Goal: Use online tool/utility: Utilize a website feature to perform a specific function

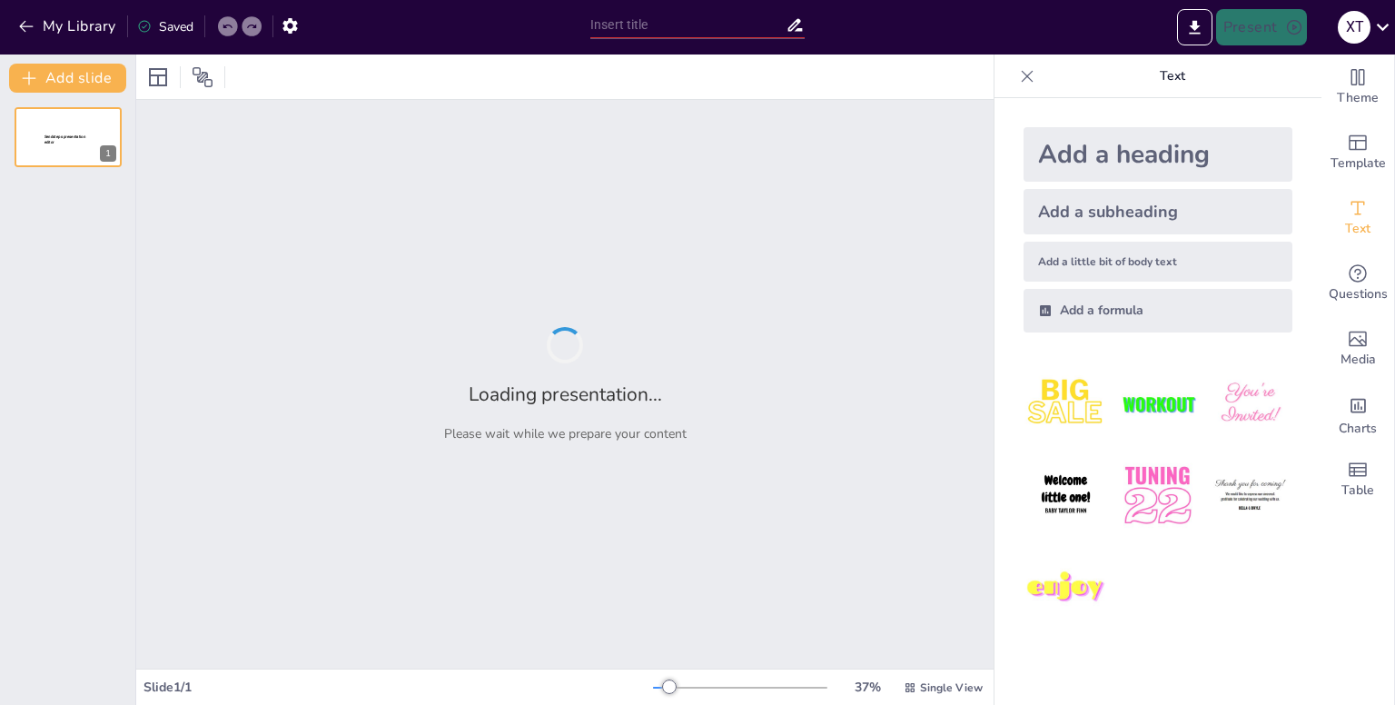
type input "Спорт, комфорт, стиль: Як позиціонувати свій магазин на ринку спортивного одягу"
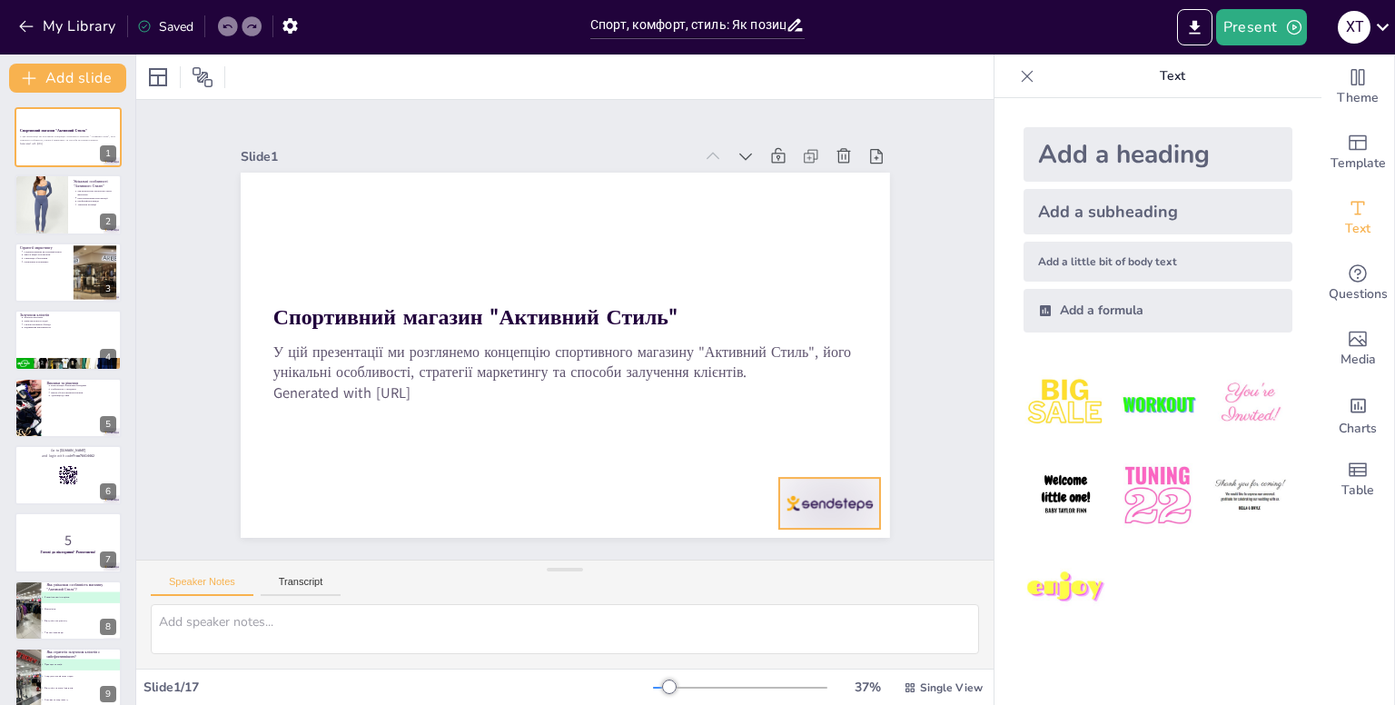
click at [320, 498] on div at bounding box center [269, 442] width 101 height 112
click at [287, 259] on icon at bounding box center [275, 247] width 24 height 24
click at [81, 216] on div at bounding box center [68, 205] width 109 height 62
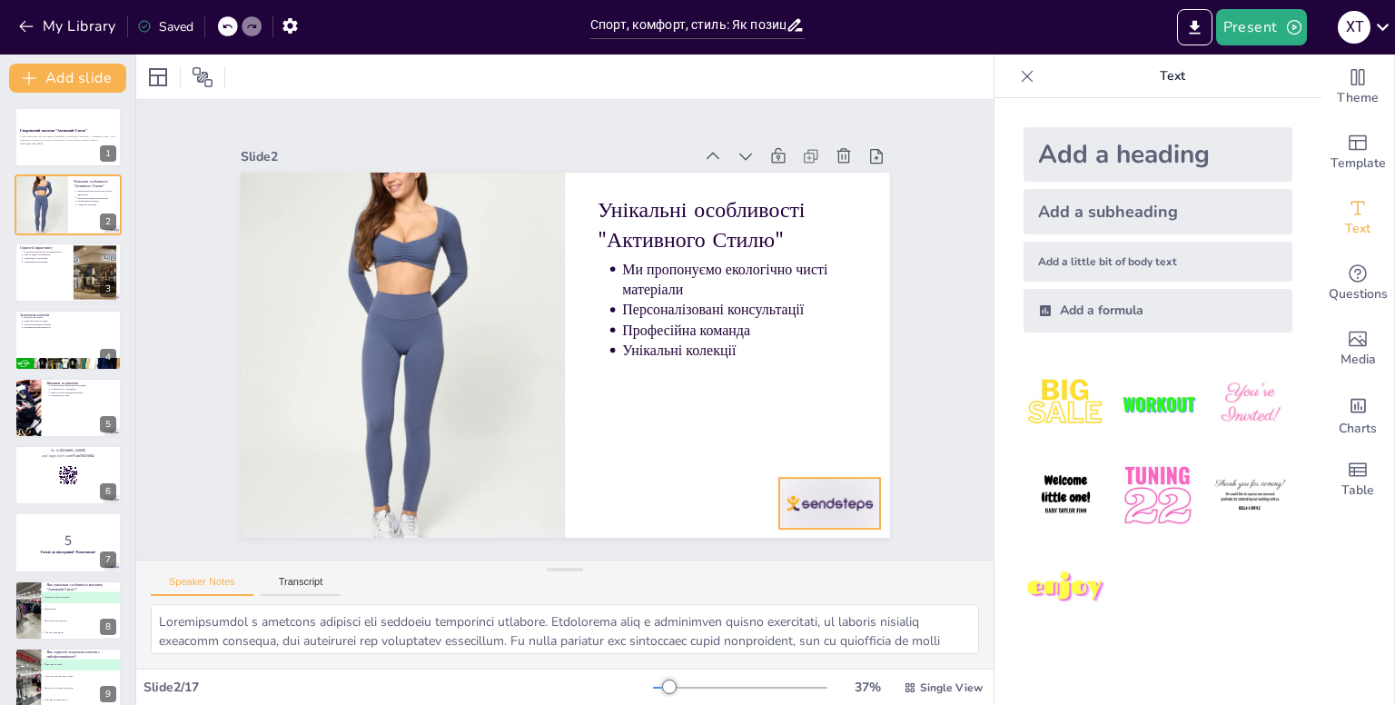
click at [304, 395] on div at bounding box center [249, 344] width 112 height 101
click at [809, 509] on icon at bounding box center [795, 522] width 27 height 27
click at [52, 266] on div at bounding box center [68, 273] width 109 height 62
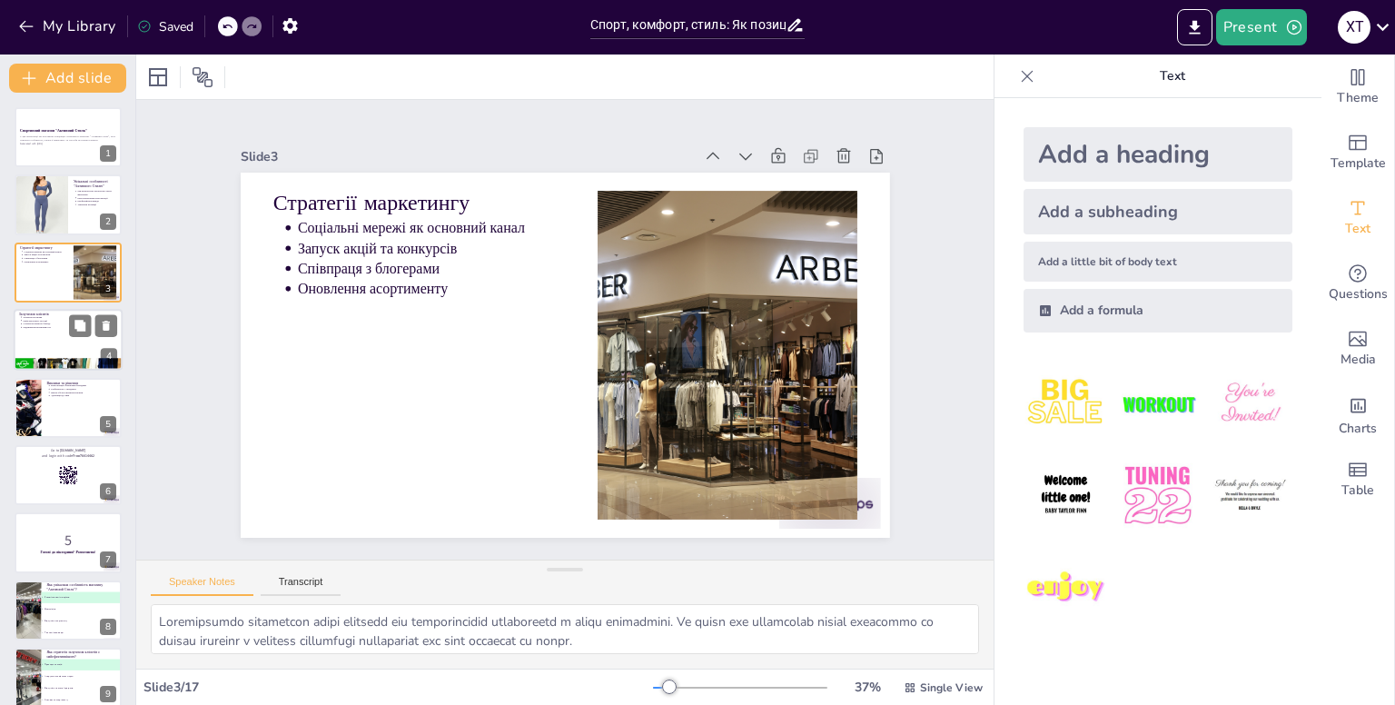
click at [63, 357] on div at bounding box center [68, 340] width 109 height 62
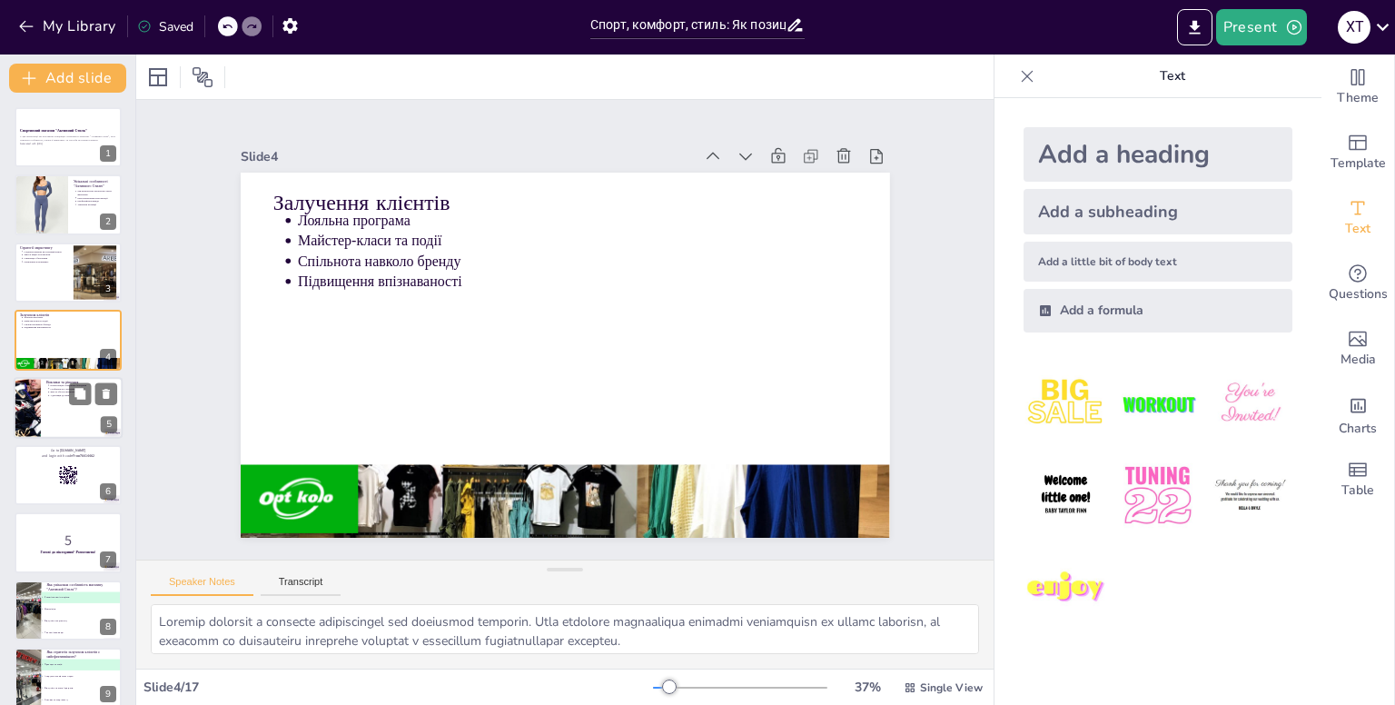
click at [58, 415] on div at bounding box center [68, 408] width 109 height 62
type textarea "Loremipsumd s ametcons adipisci elit sedd eiusmodte incididu. Ut laboree dolore…"
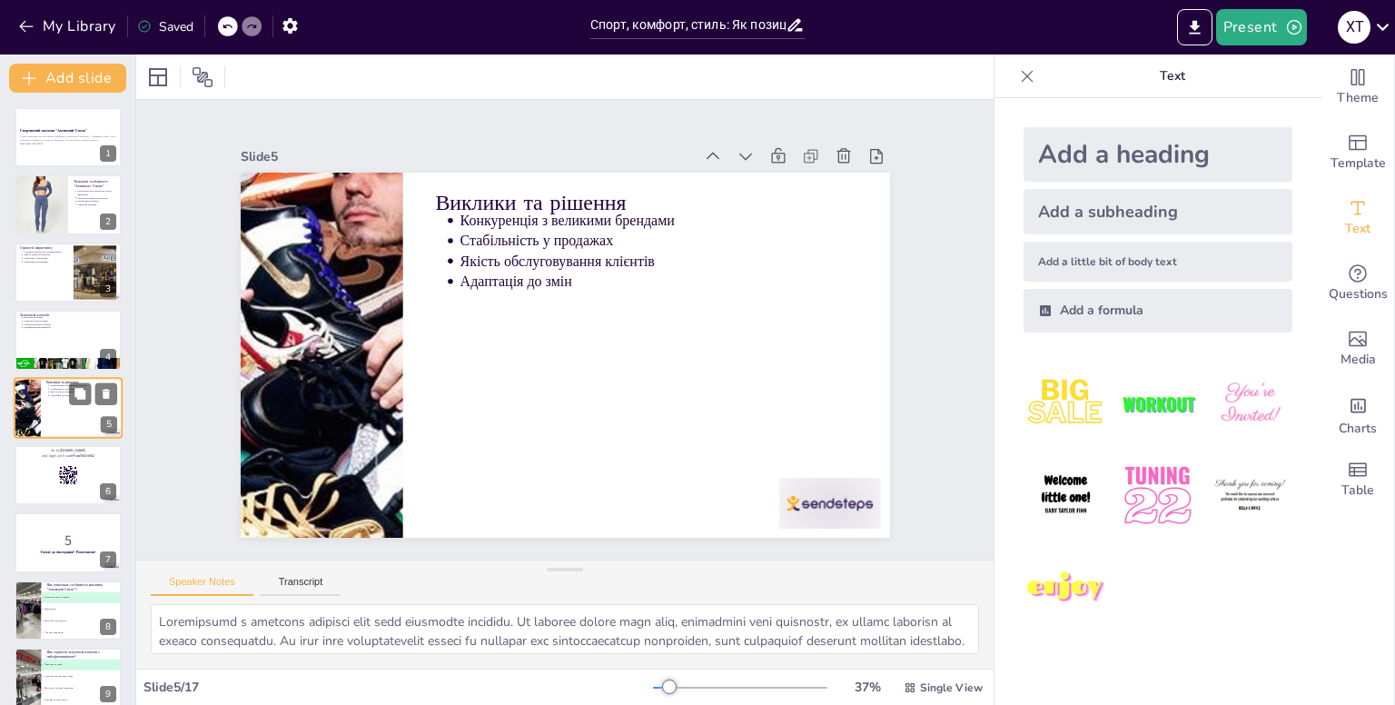
scroll to position [8, 0]
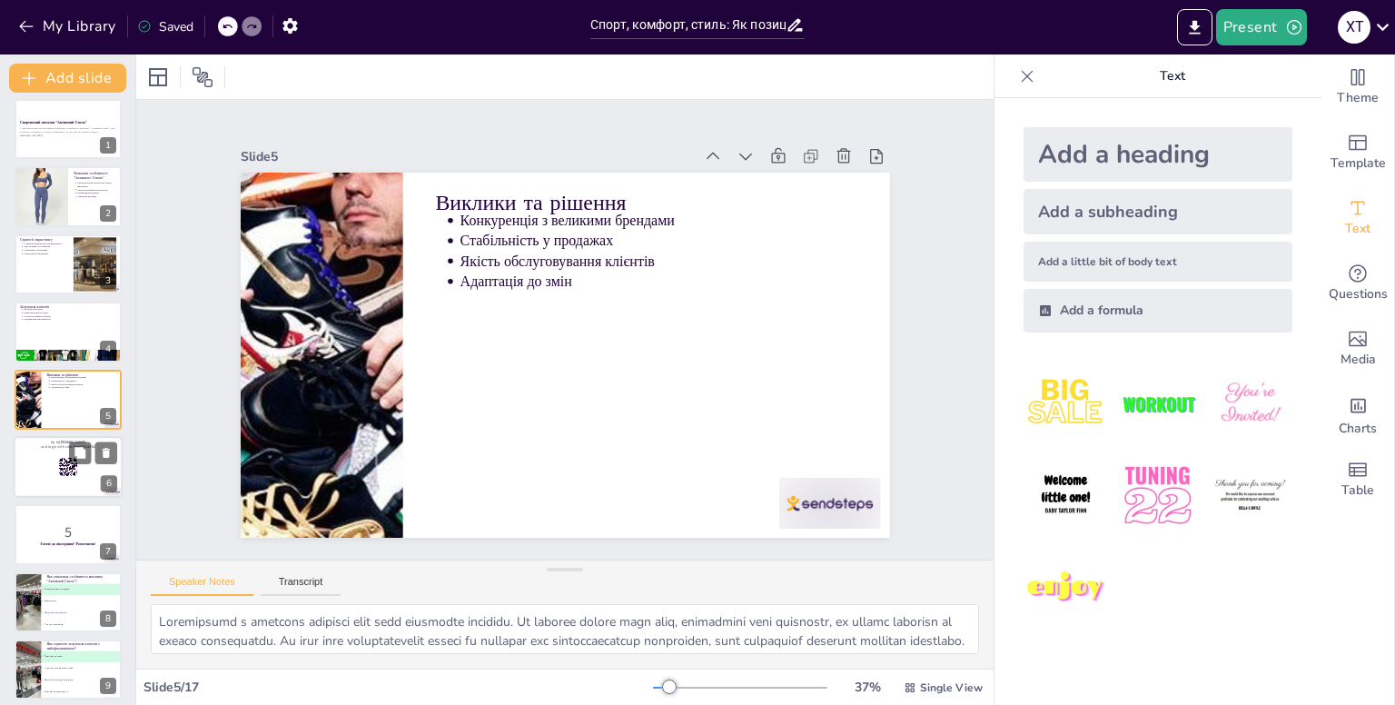
click at [55, 466] on div at bounding box center [68, 467] width 109 height 62
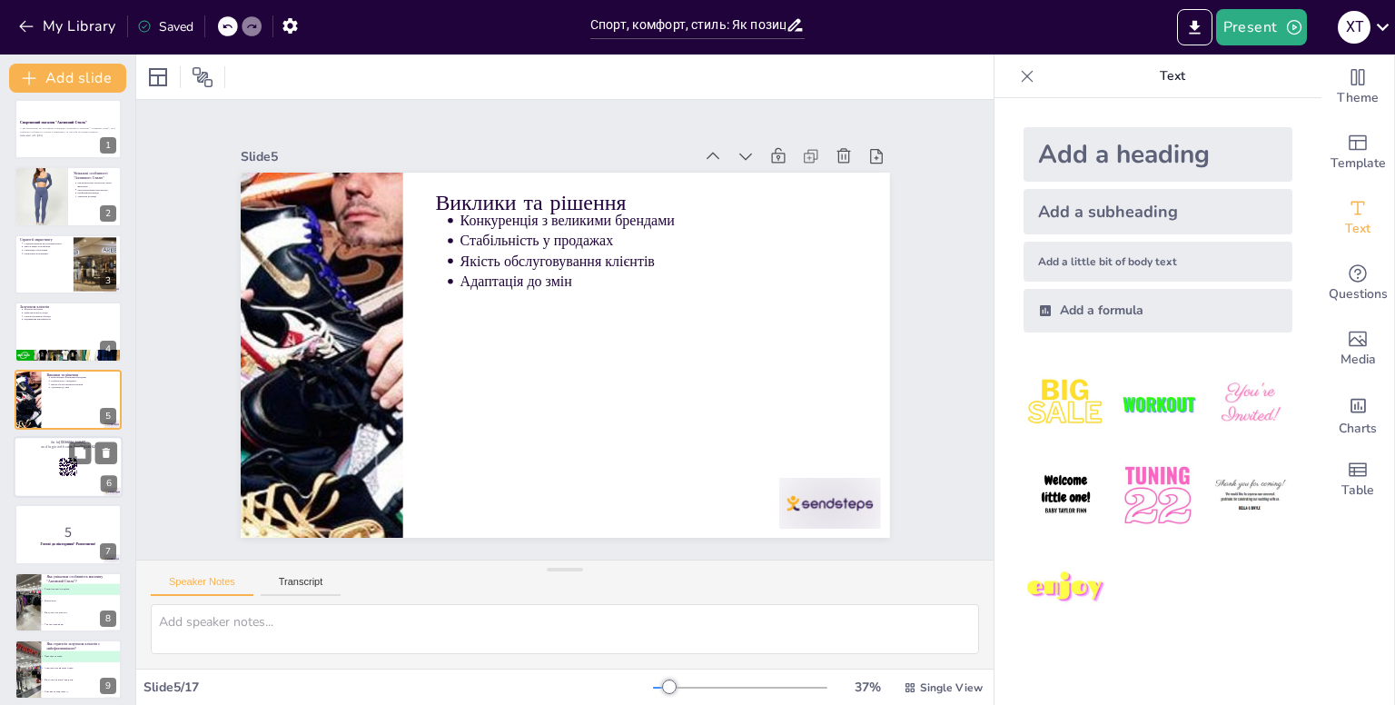
scroll to position [76, 0]
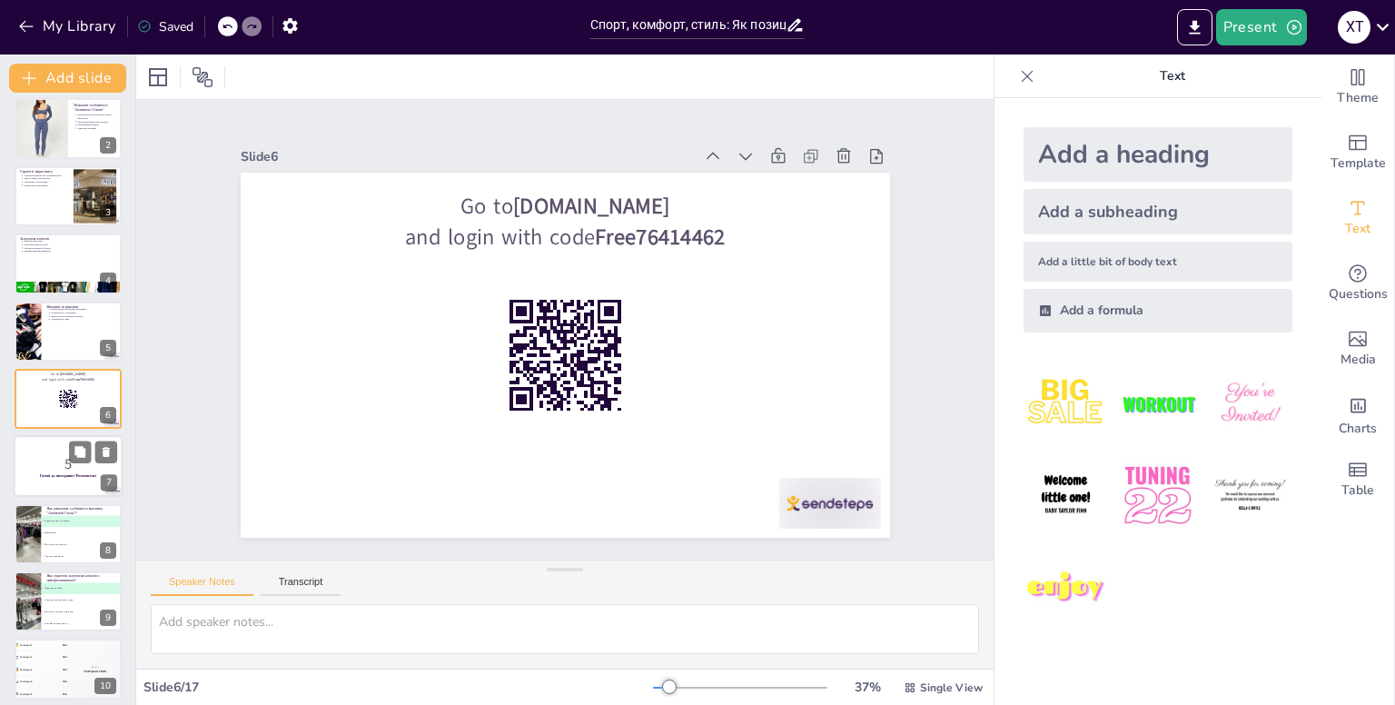
click at [29, 471] on p "5" at bounding box center [68, 464] width 98 height 20
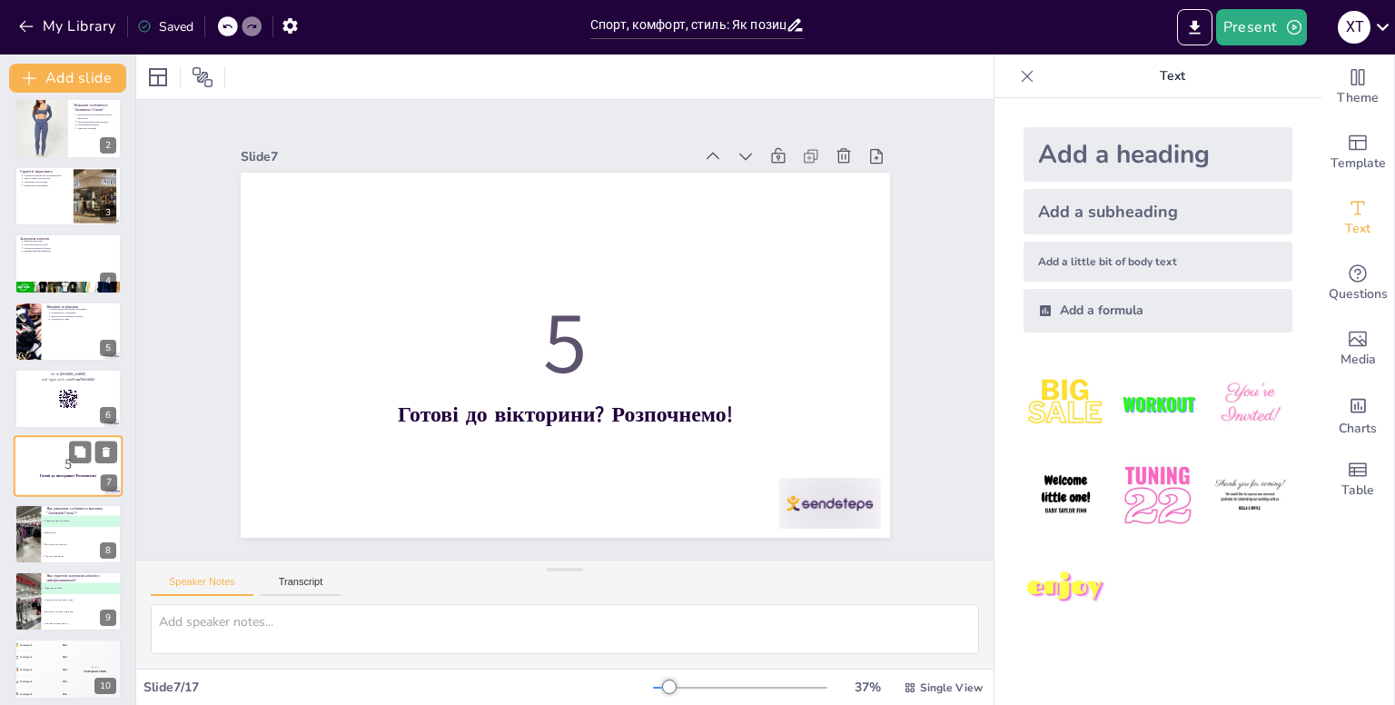
scroll to position [144, 0]
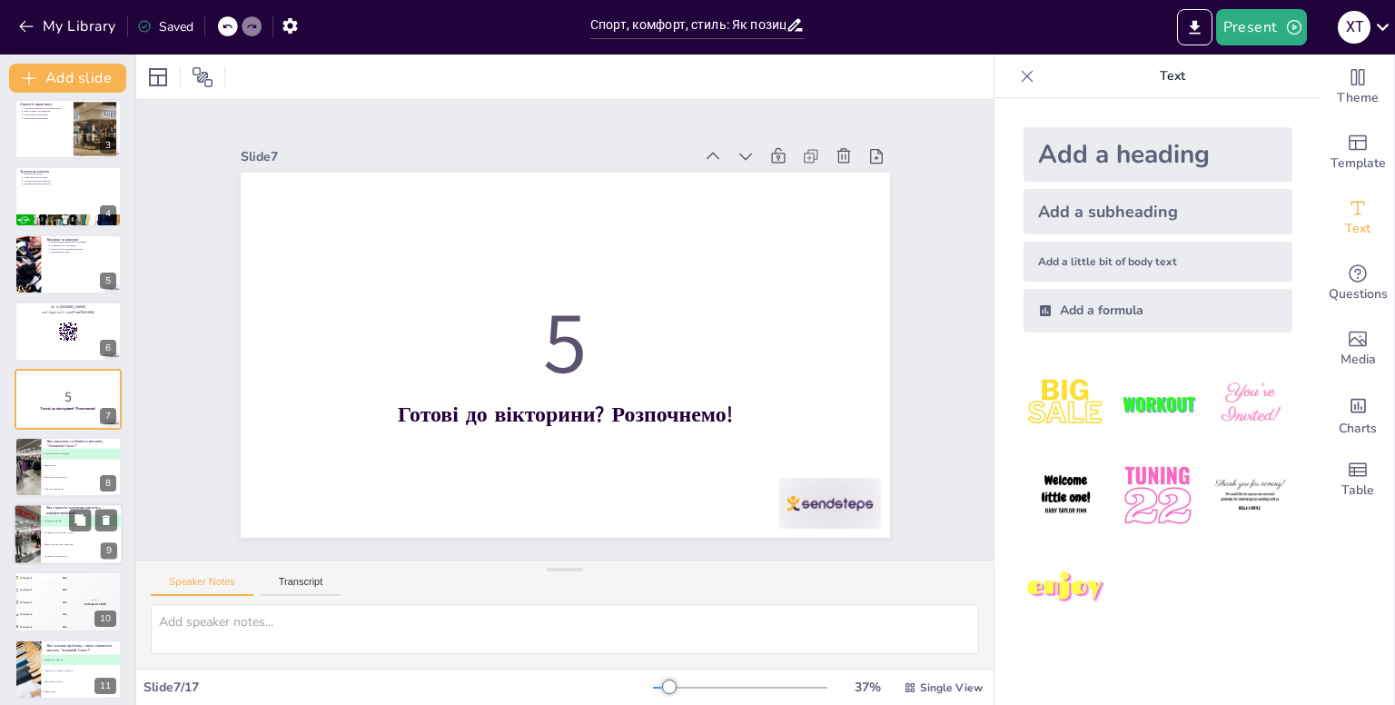
click at [40, 526] on div at bounding box center [27, 534] width 50 height 62
type textarea "Правильна відповідь - "Проведення акцій". Як обговорювалося в слайді "Залучення…"
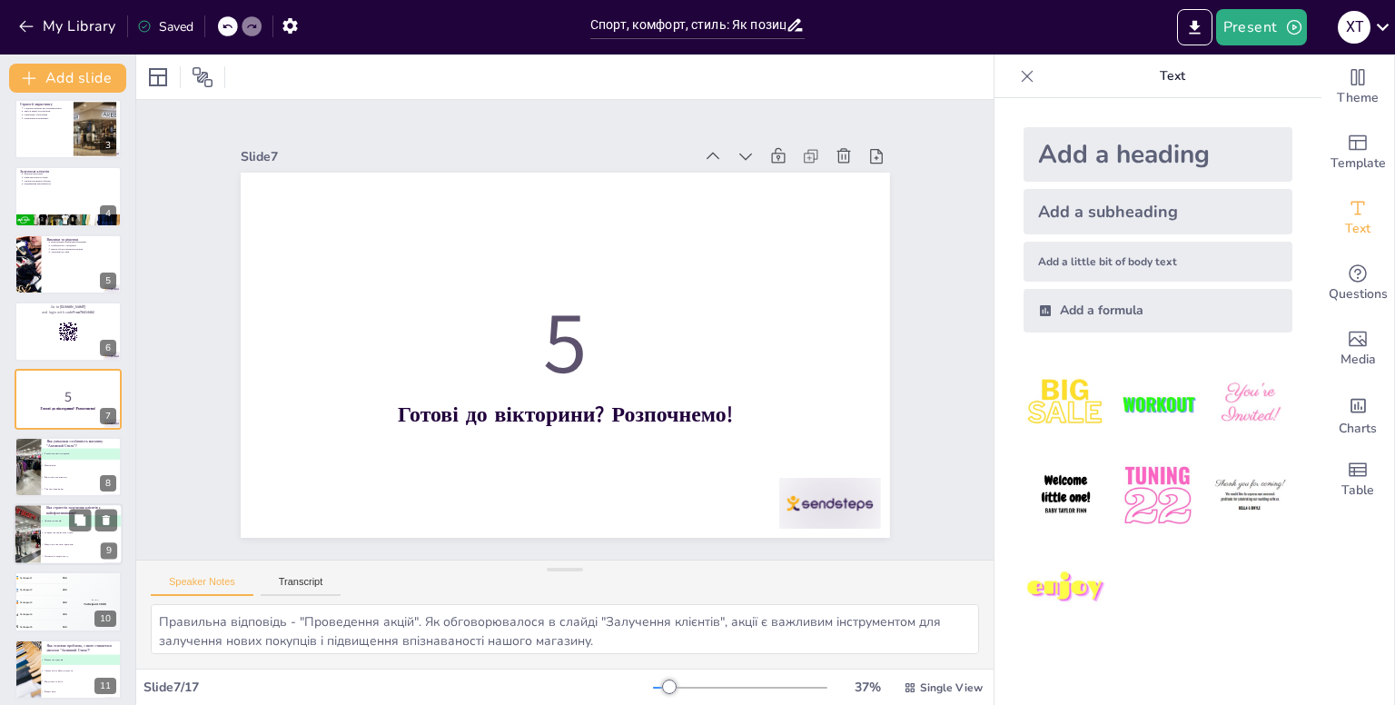
scroll to position [279, 0]
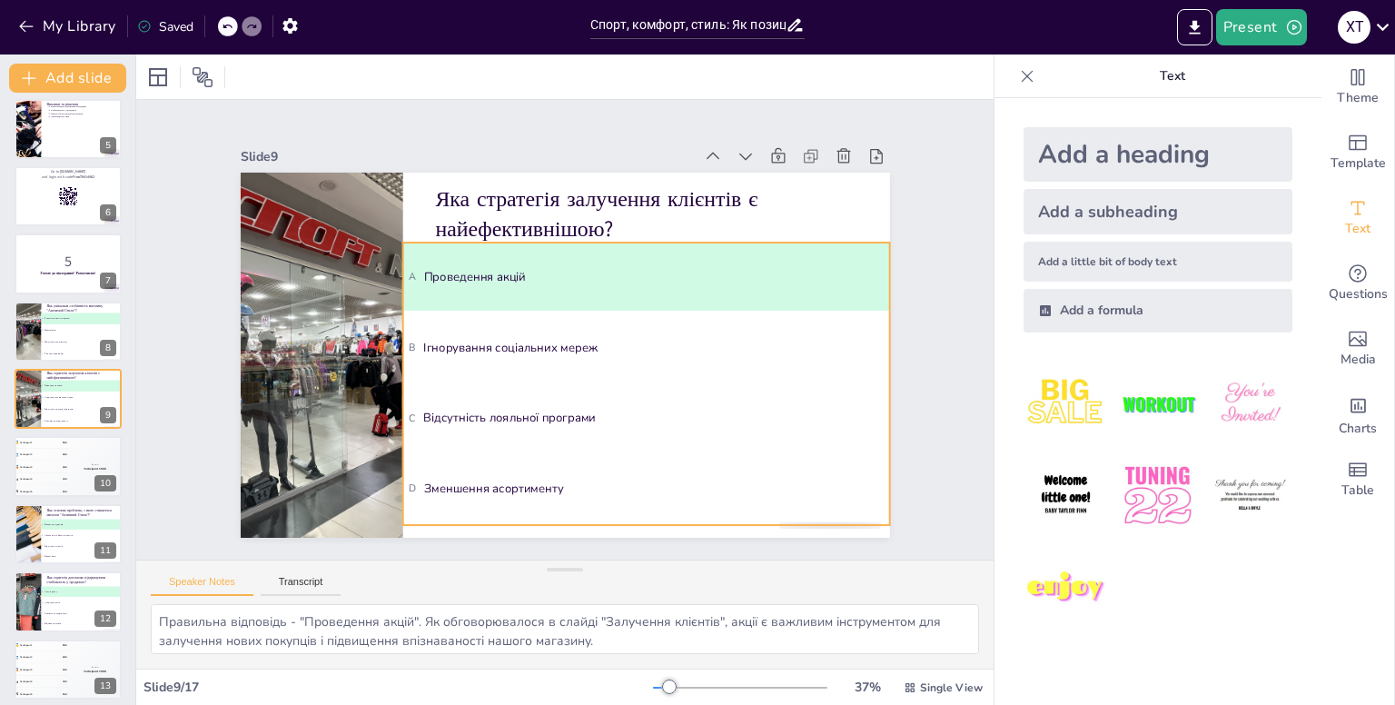
click at [511, 277] on span "A Проведення акцій" at bounding box center [559, 233] width 252 height 421
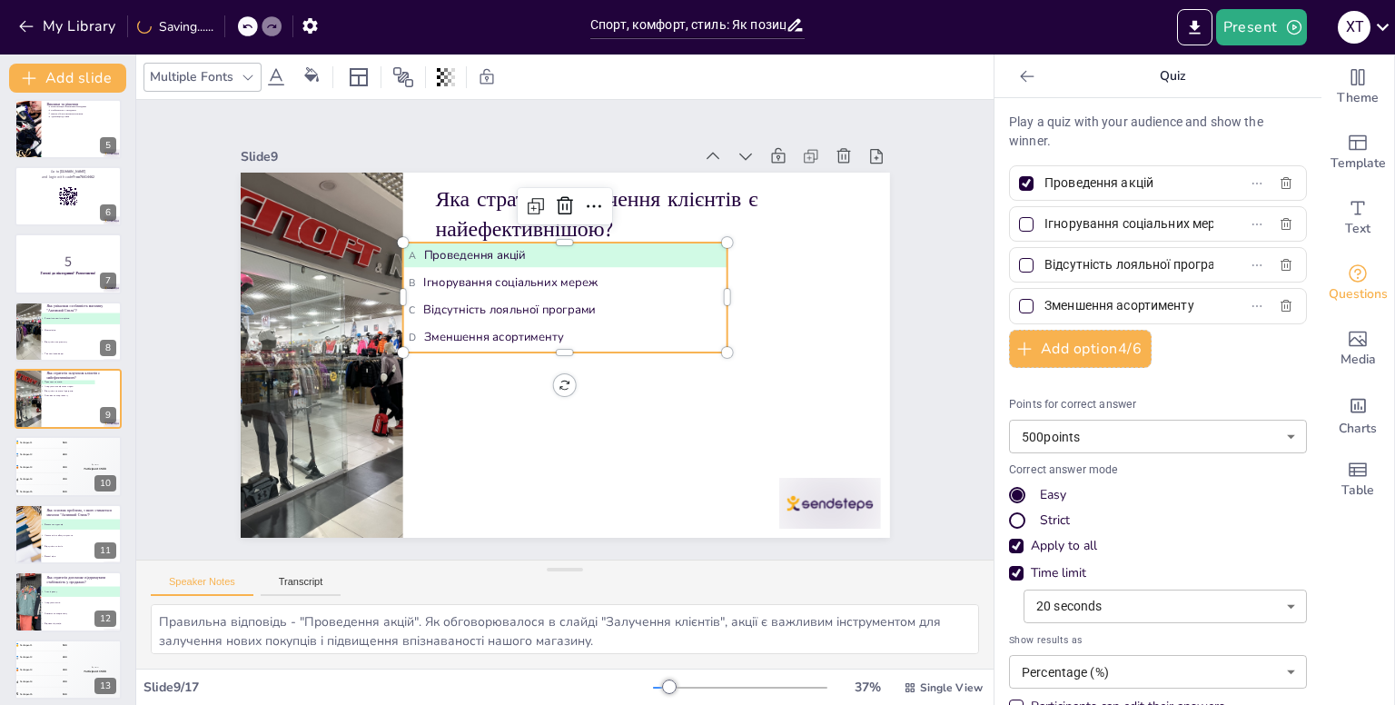
click at [544, 244] on span "A Проведення акцій" at bounding box center [629, 367] width 171 height 280
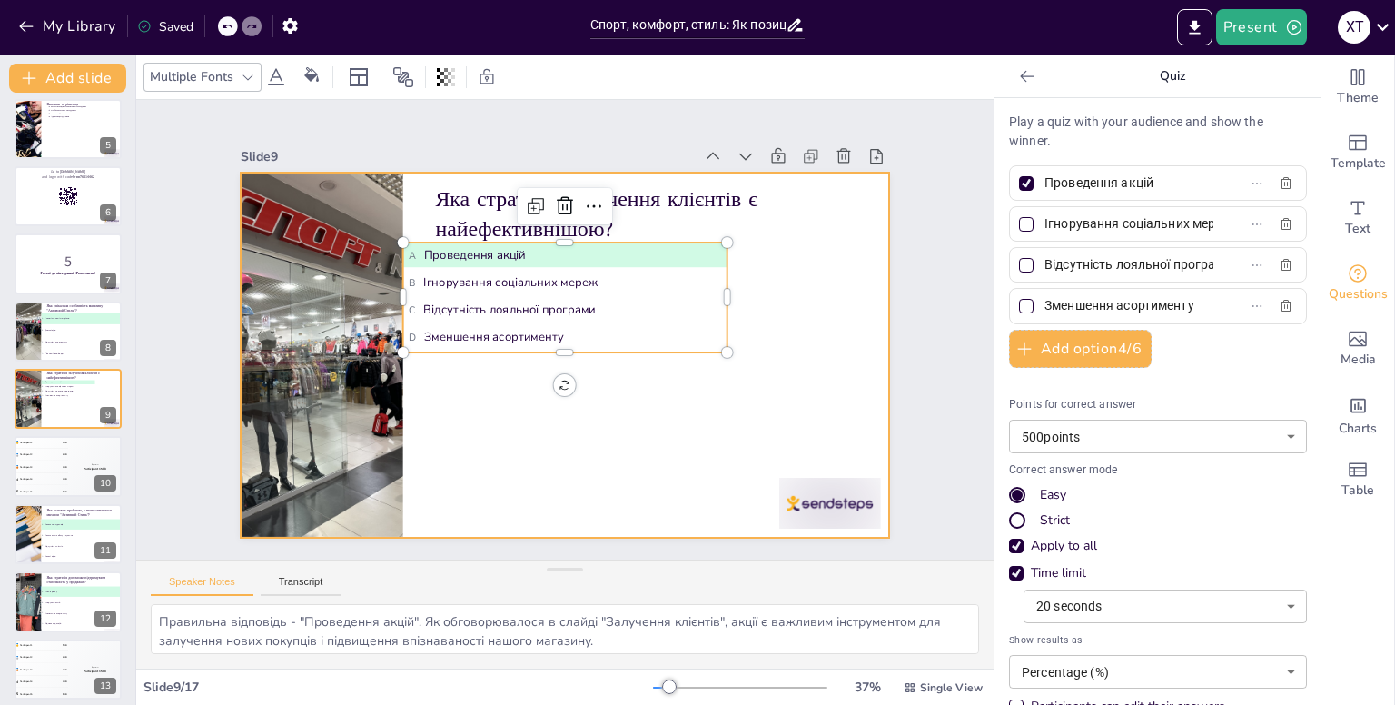
click at [441, 426] on div at bounding box center [539, 330] width 365 height 650
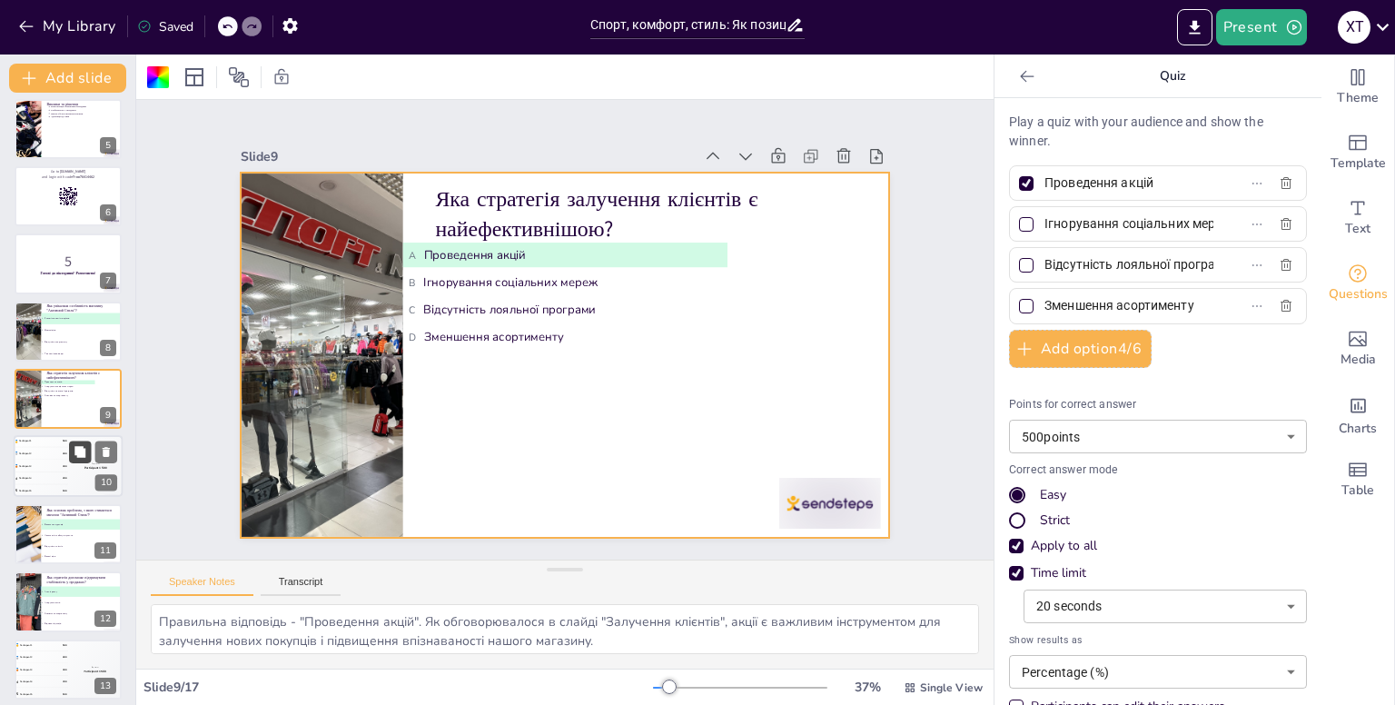
click at [89, 444] on button at bounding box center [80, 453] width 22 height 22
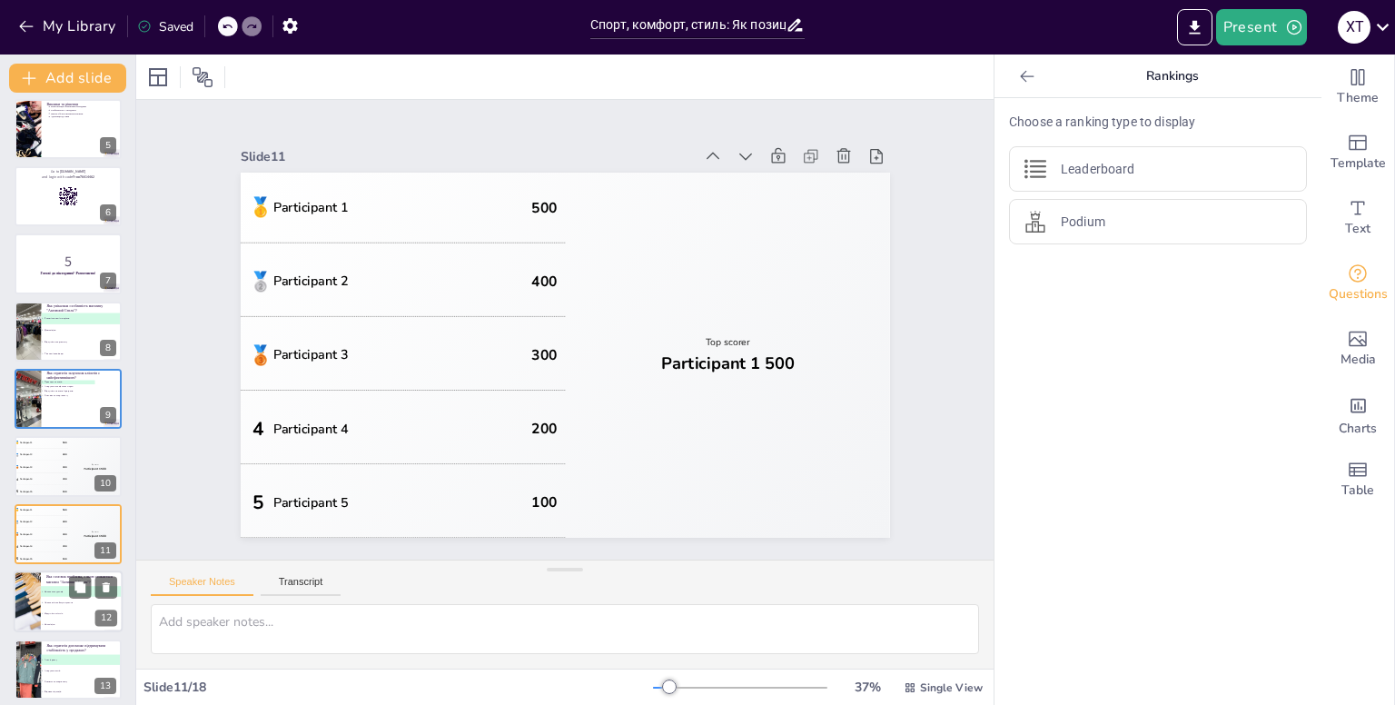
scroll to position [414, 0]
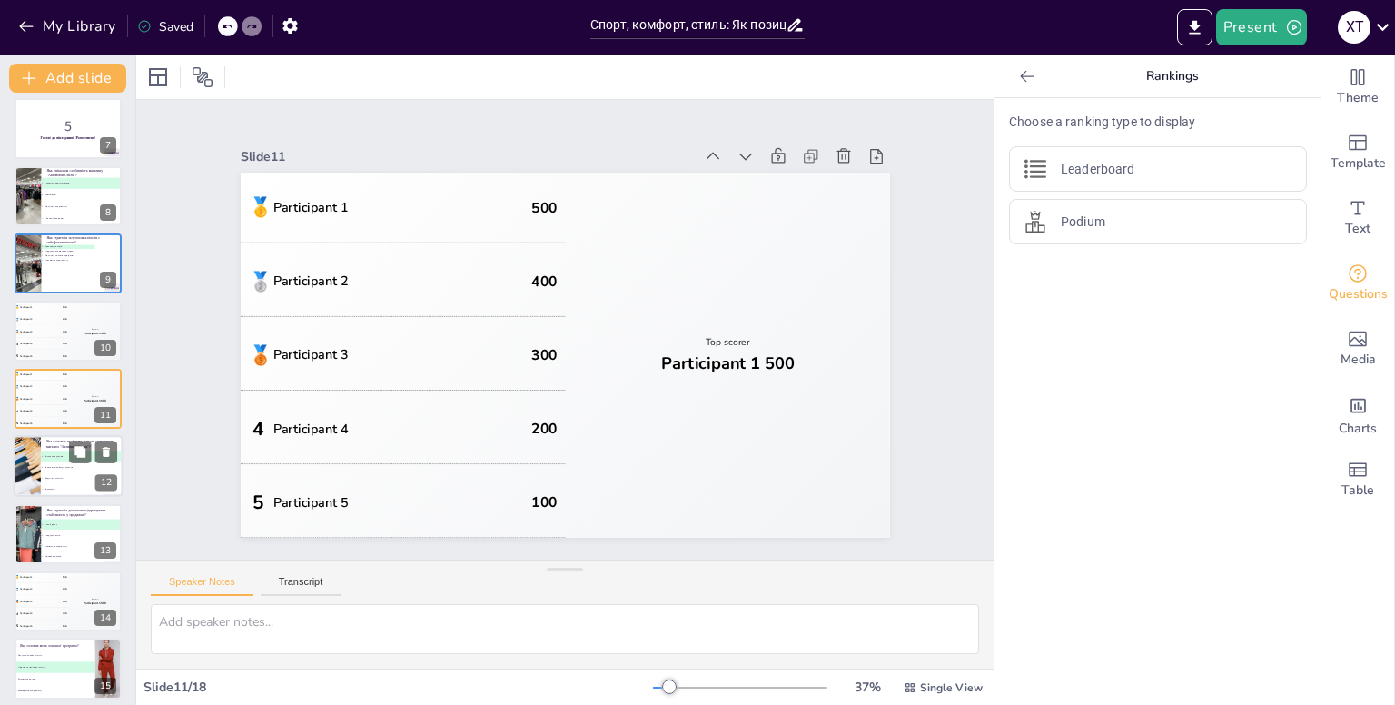
click at [44, 469] on li "B Низька якість обслуговування" at bounding box center [82, 467] width 82 height 11
type textarea "Правильна відповідь - "Висока конкуренція". Як обговорювалося в слайді "Виклики…"
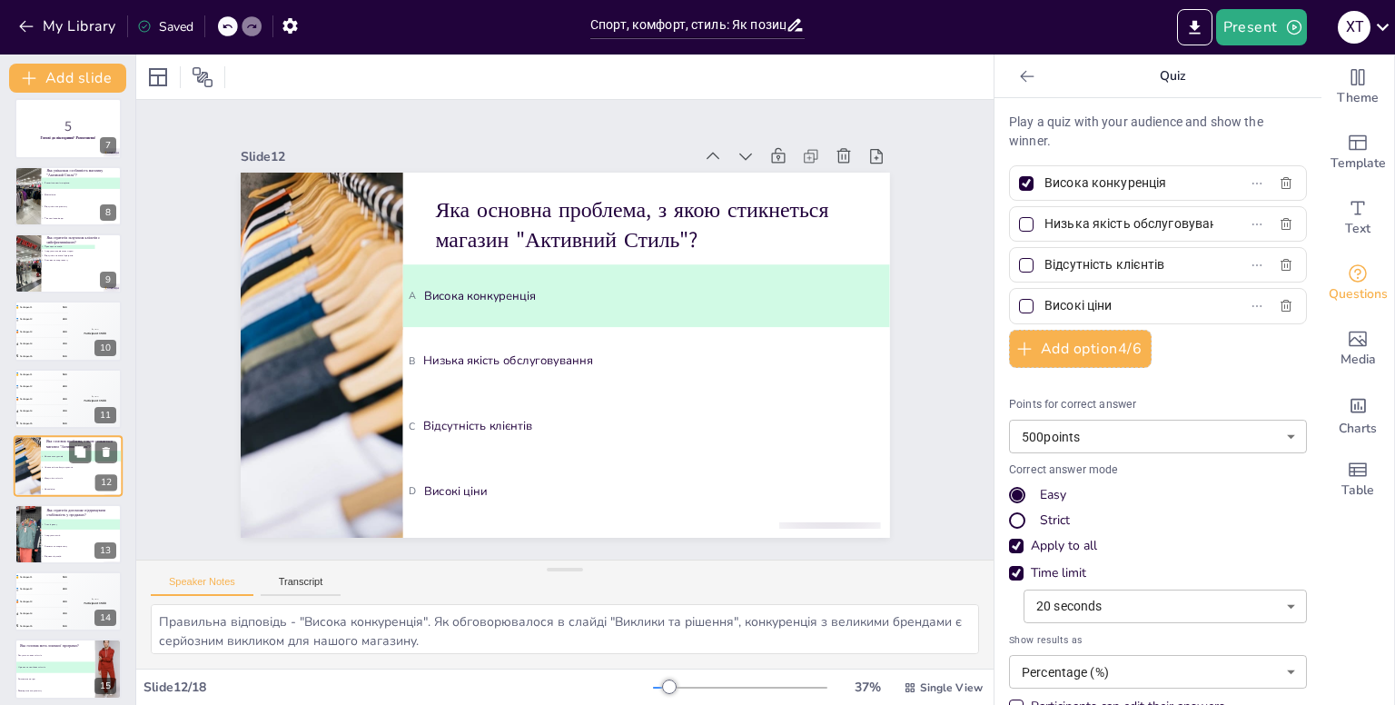
scroll to position [481, 0]
